Goal: Information Seeking & Learning: Learn about a topic

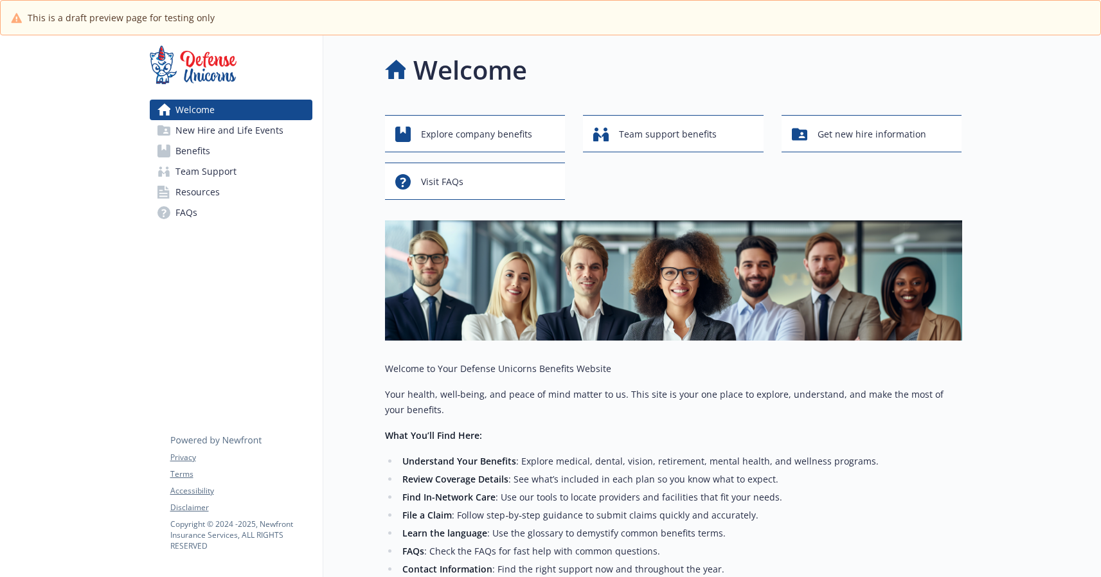
click at [262, 131] on span "New Hire and Life Events" at bounding box center [229, 130] width 108 height 21
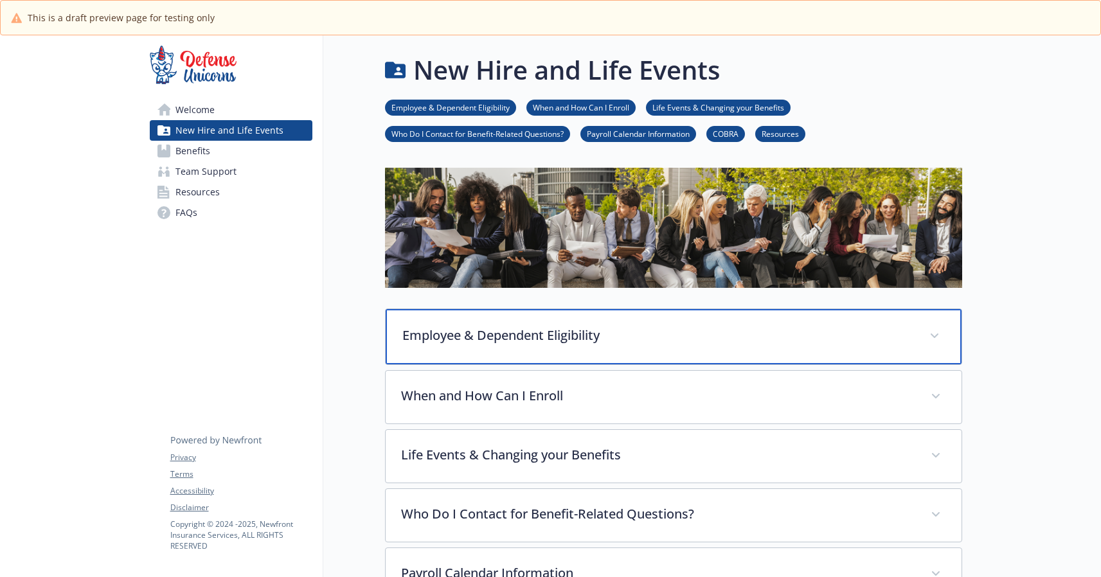
click at [938, 339] on span at bounding box center [934, 336] width 21 height 21
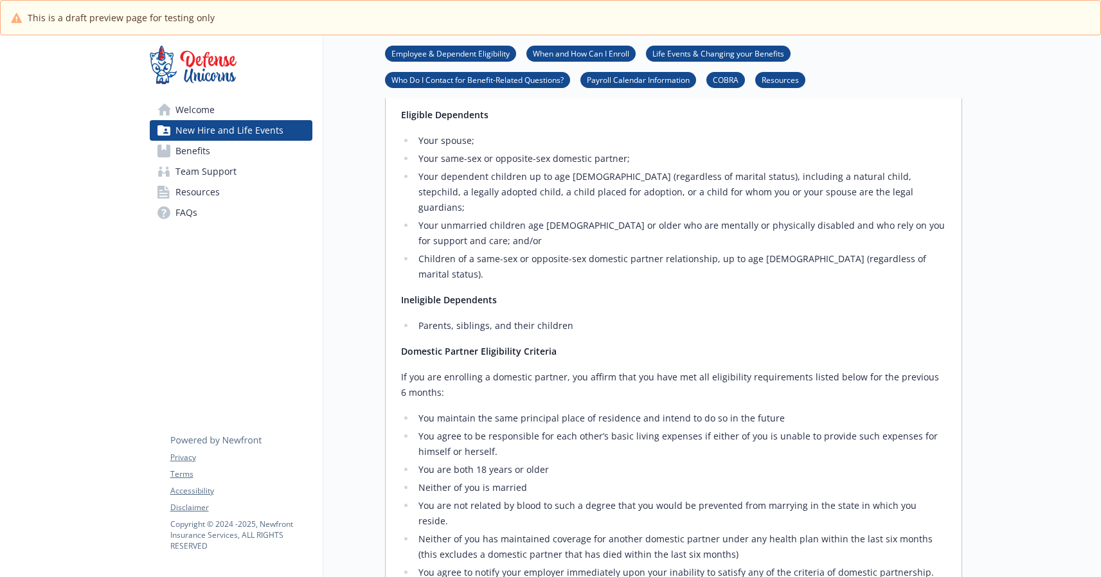
scroll to position [154, 0]
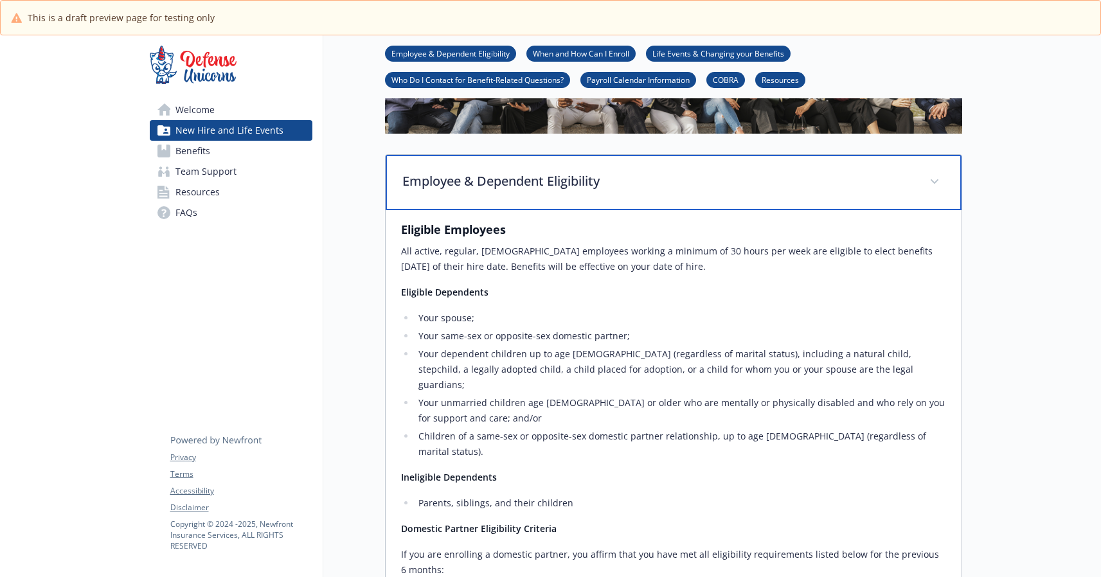
click at [945, 182] on div "Employee & Dependent Eligibility" at bounding box center [674, 182] width 576 height 55
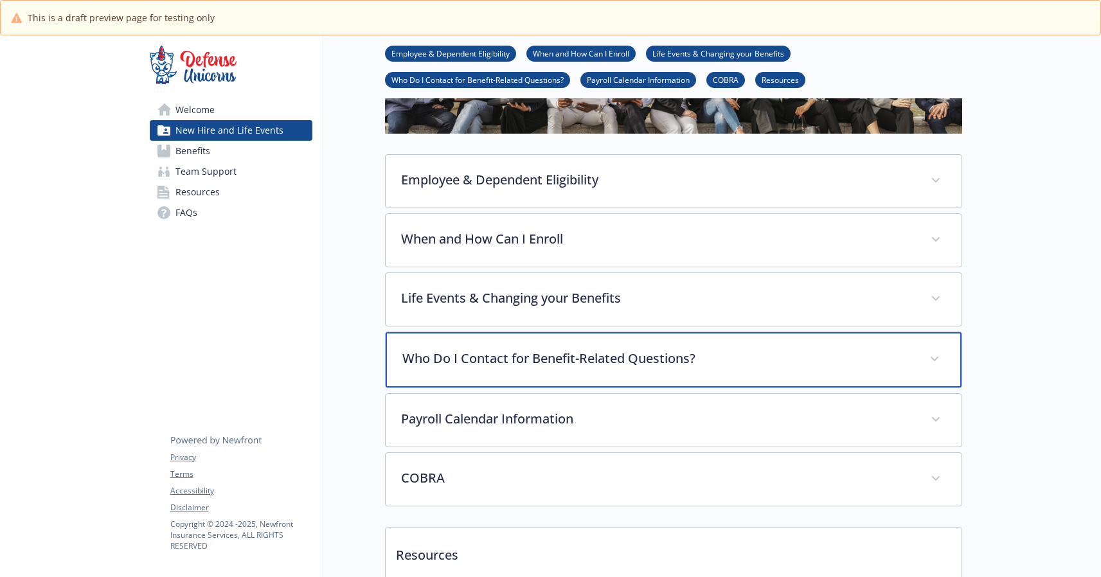
click at [944, 361] on div "Who Do I Contact for Benefit-Related Questions?" at bounding box center [674, 359] width 576 height 55
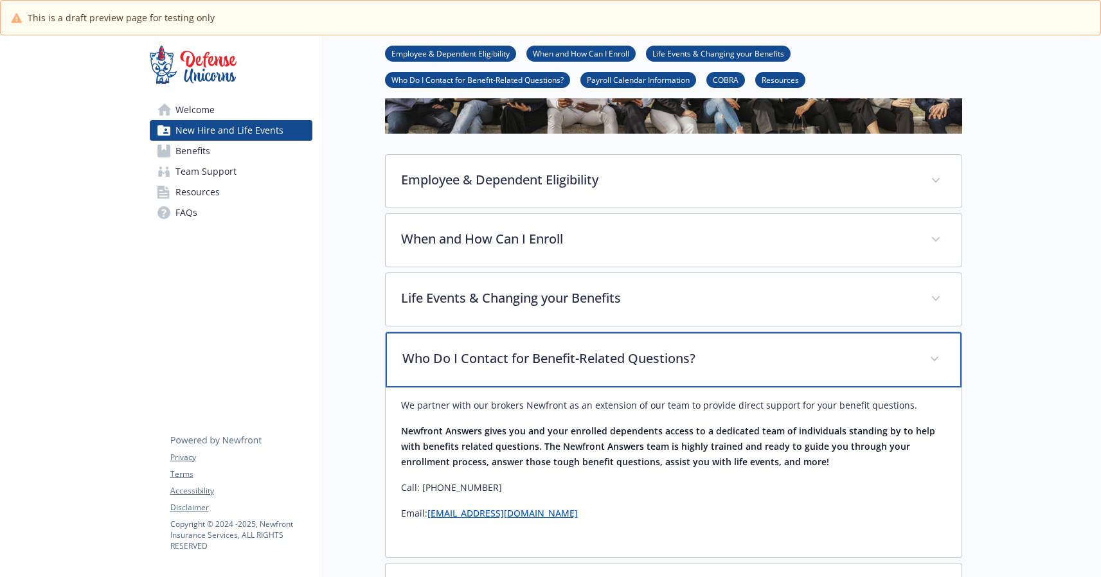
click at [944, 361] on div "Who Do I Contact for Benefit-Related Questions?" at bounding box center [674, 359] width 576 height 55
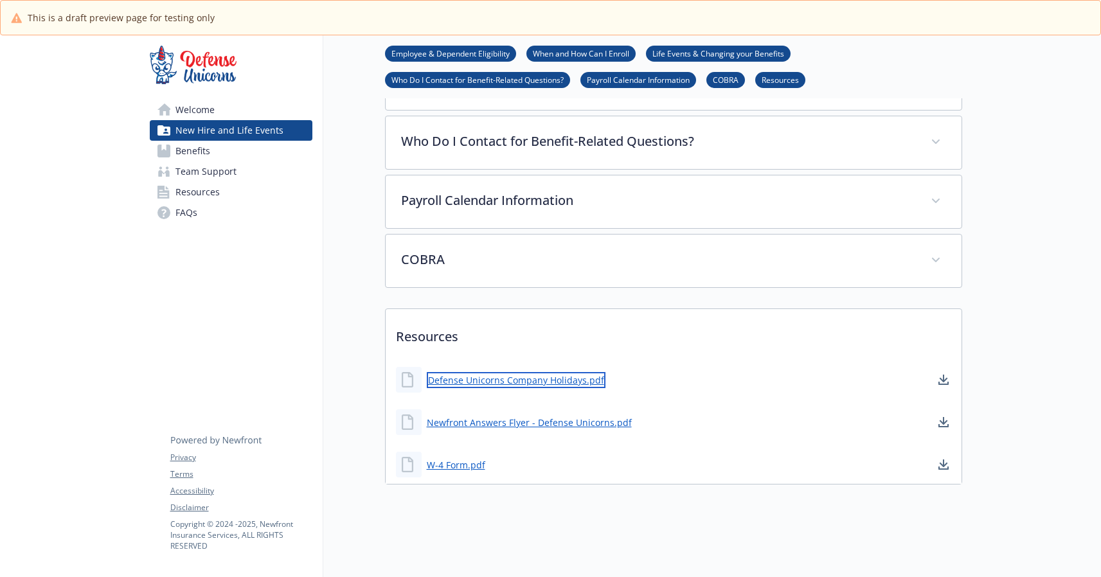
scroll to position [380, 0]
click at [574, 375] on link "Defense Unicorns Company Holidays.pdf" at bounding box center [516, 380] width 179 height 16
click at [478, 457] on link "W-4 Form.pdf" at bounding box center [457, 465] width 61 height 16
click at [190, 111] on span "Welcome" at bounding box center [194, 110] width 39 height 21
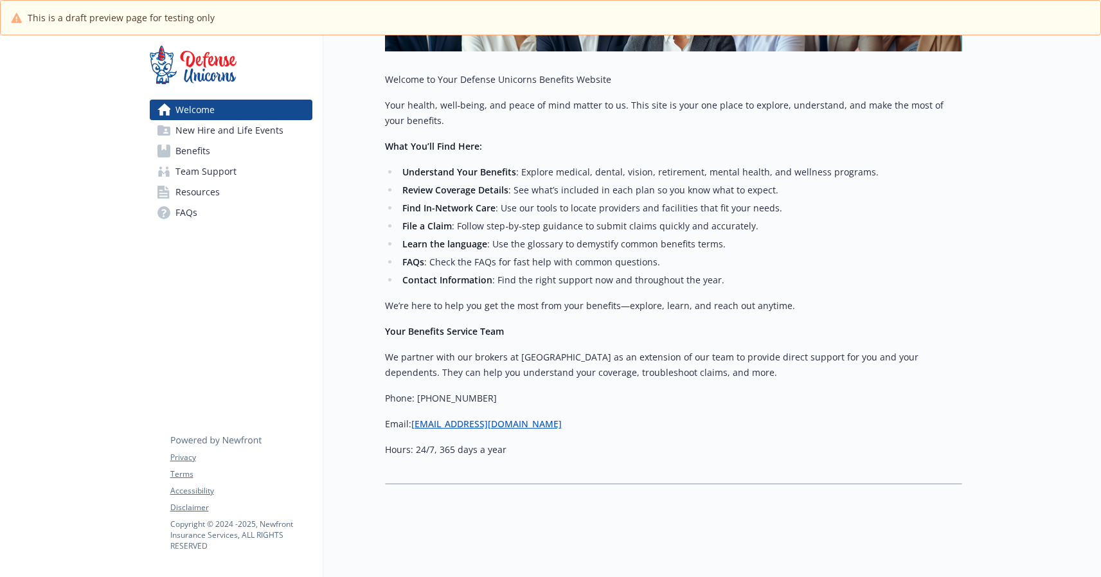
scroll to position [299, 0]
click at [190, 111] on span "Welcome" at bounding box center [194, 110] width 39 height 21
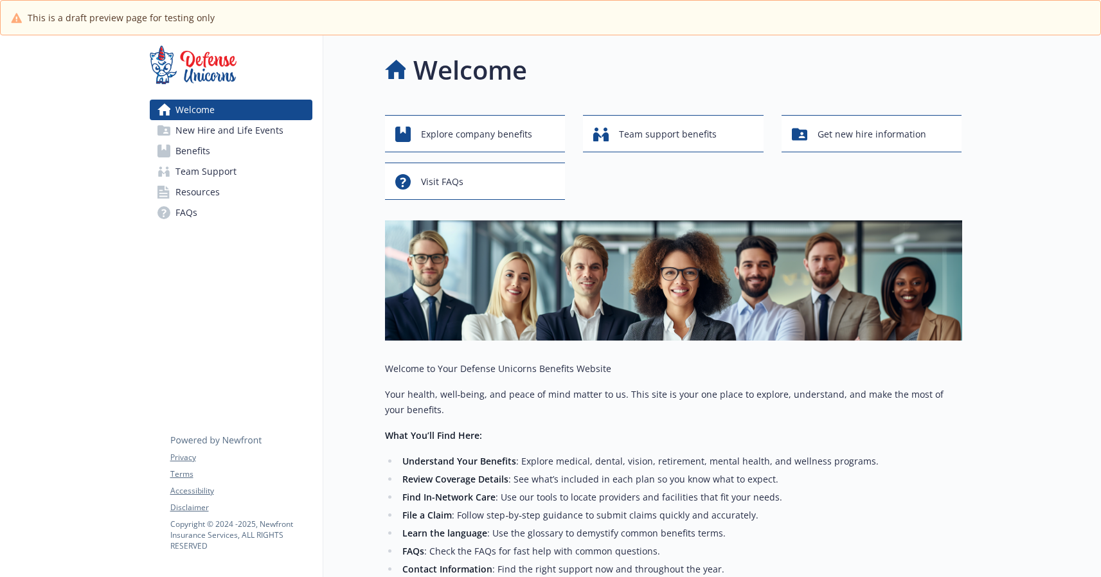
click at [202, 137] on span "New Hire and Life Events" at bounding box center [229, 130] width 108 height 21
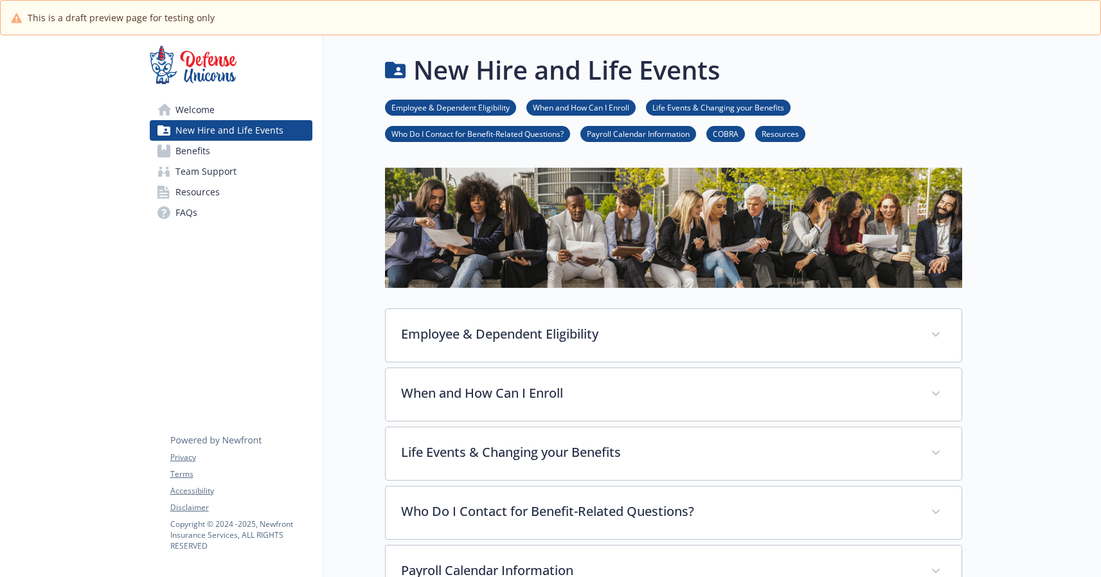
click at [197, 152] on span "Benefits" at bounding box center [192, 151] width 35 height 21
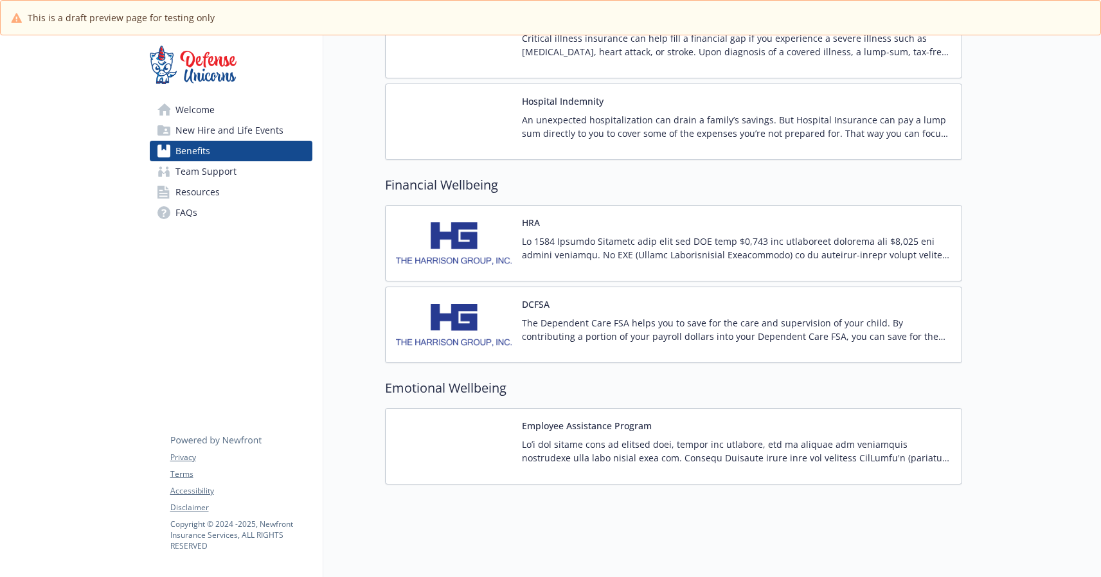
scroll to position [1119, 0]
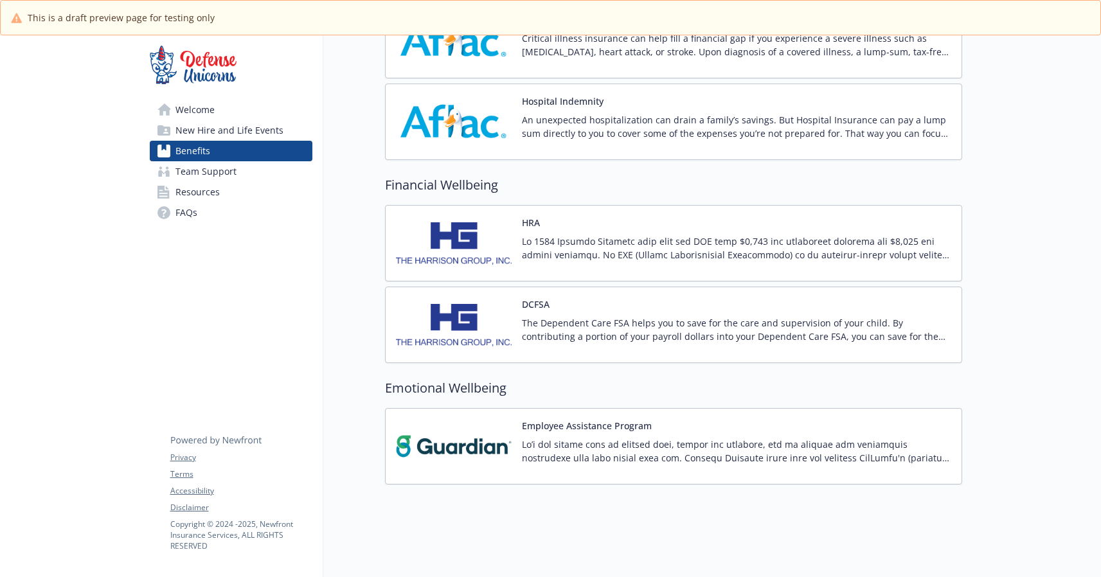
click at [179, 170] on span "Team Support" at bounding box center [205, 171] width 61 height 21
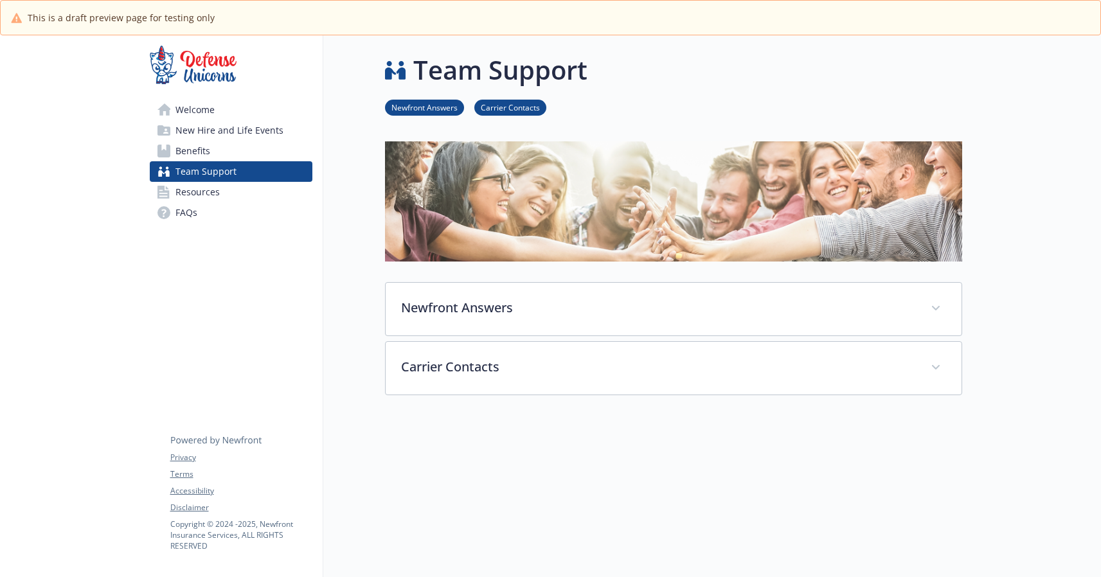
click at [178, 196] on span "Resources" at bounding box center [197, 192] width 44 height 21
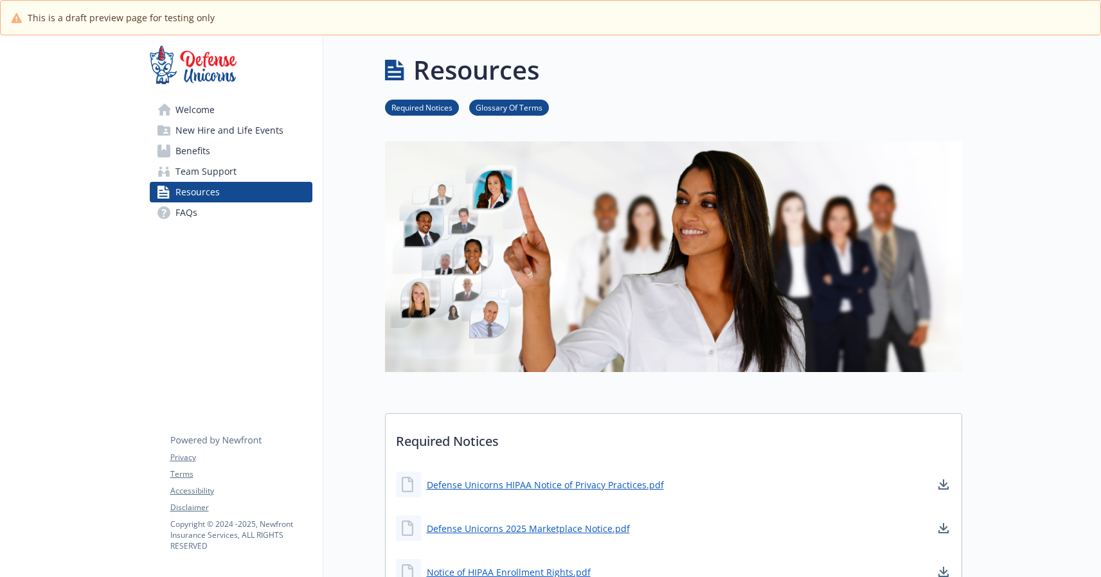
click at [184, 213] on span "FAQs" at bounding box center [186, 212] width 22 height 21
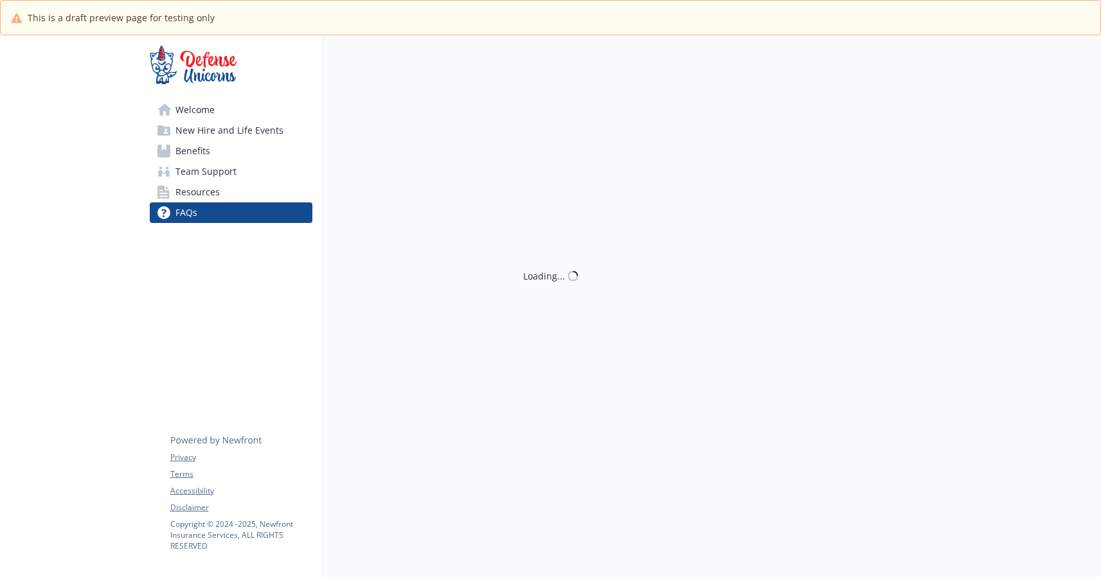
click at [183, 213] on span "FAQs" at bounding box center [186, 212] width 22 height 21
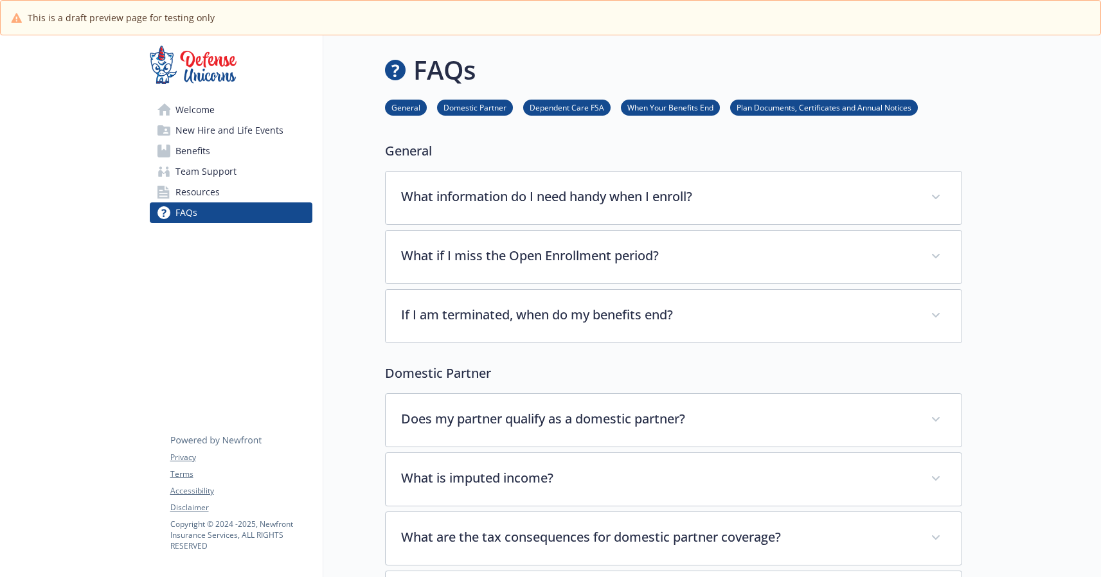
click at [192, 111] on span "Welcome" at bounding box center [194, 110] width 39 height 21
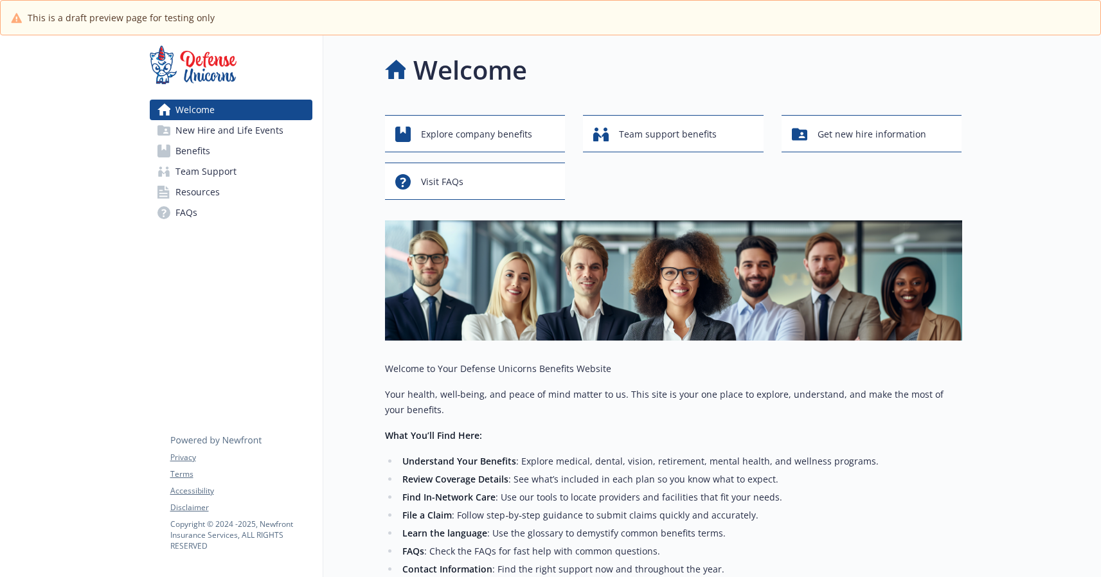
click at [508, 239] on img at bounding box center [673, 280] width 577 height 120
click at [512, 255] on img at bounding box center [673, 280] width 577 height 120
click at [600, 258] on img at bounding box center [673, 280] width 577 height 120
click at [585, 262] on img at bounding box center [673, 280] width 577 height 120
